Goal: Use online tool/utility

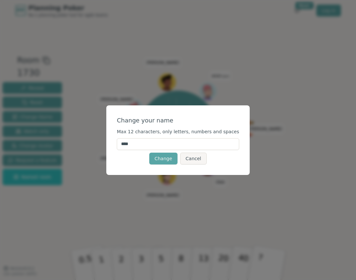
click at [163, 143] on input "****" at bounding box center [178, 144] width 122 height 12
type input "******"
click button "Change" at bounding box center [163, 159] width 28 height 12
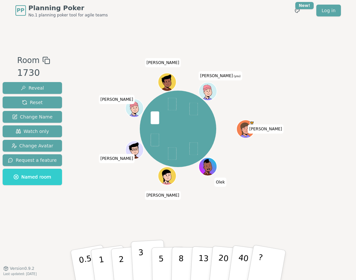
click at [137, 270] on button "3" at bounding box center [149, 265] width 36 height 51
drag, startPoint x: 169, startPoint y: 178, endPoint x: 211, endPoint y: 93, distance: 95.4
drag, startPoint x: 211, startPoint y: 93, endPoint x: 206, endPoint y: 89, distance: 6.3
click at [206, 89] on icon at bounding box center [208, 88] width 8 height 6
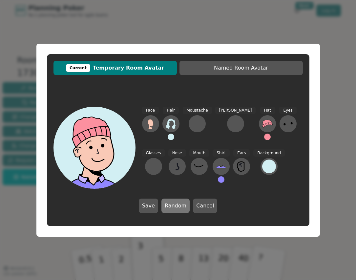
click at [182, 206] on button "Random" at bounding box center [176, 206] width 28 height 14
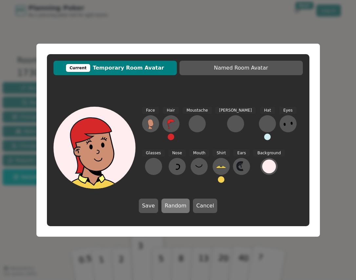
click at [182, 206] on button "Random" at bounding box center [176, 206] width 28 height 14
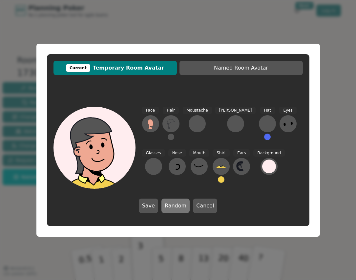
click at [182, 206] on button "Random" at bounding box center [176, 206] width 28 height 14
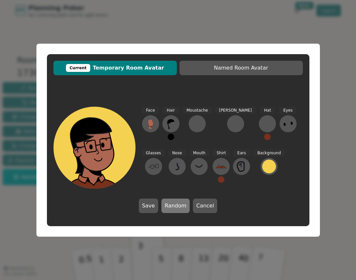
click at [182, 206] on button "Random" at bounding box center [176, 206] width 28 height 14
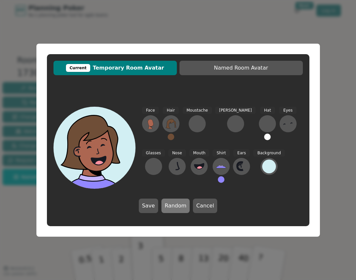
click at [182, 206] on button "Random" at bounding box center [176, 206] width 28 height 14
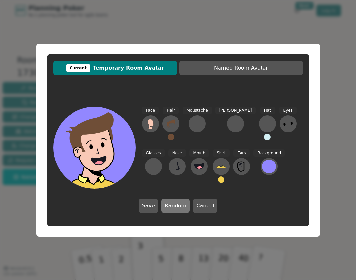
click at [182, 206] on button "Random" at bounding box center [176, 206] width 28 height 14
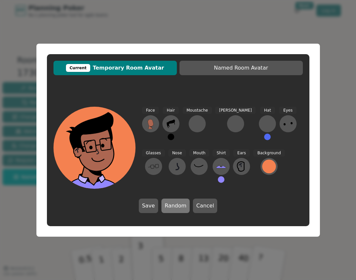
click at [182, 206] on button "Random" at bounding box center [176, 206] width 28 height 14
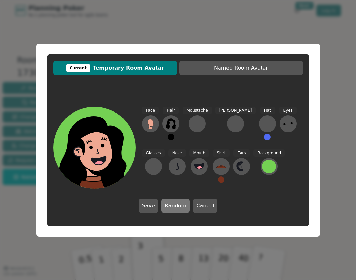
click at [182, 206] on button "Random" at bounding box center [176, 206] width 28 height 14
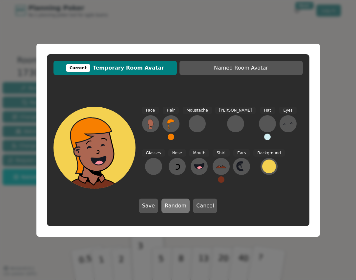
click at [182, 206] on button "Random" at bounding box center [176, 206] width 28 height 14
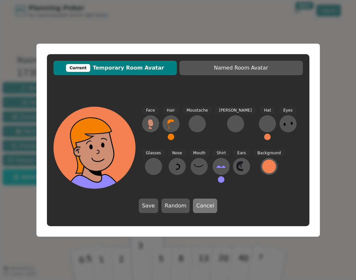
click at [206, 205] on button "Cancel" at bounding box center [205, 206] width 24 height 14
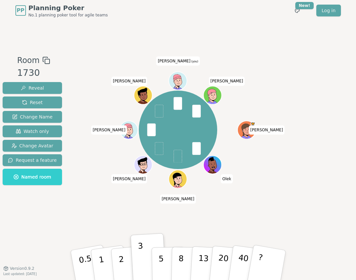
click at [6, 231] on div "Room 1730 Reveal Reset Change Name Watch only Change Avatar Request a feature N…" at bounding box center [32, 144] width 65 height 181
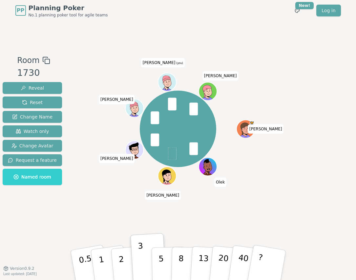
click at [9, 221] on div "Room 1730 Reveal Reset Change Name Watch only Change Avatar Request a feature N…" at bounding box center [32, 144] width 65 height 181
drag, startPoint x: 162, startPoint y: 175, endPoint x: 136, endPoint y: 183, distance: 26.6
click at [136, 183] on div "[PERSON_NAME] [PERSON_NAME] [PERSON_NAME] (you) [PERSON_NAME]" at bounding box center [178, 129] width 195 height 126
